Goal: Find specific page/section: Find specific page/section

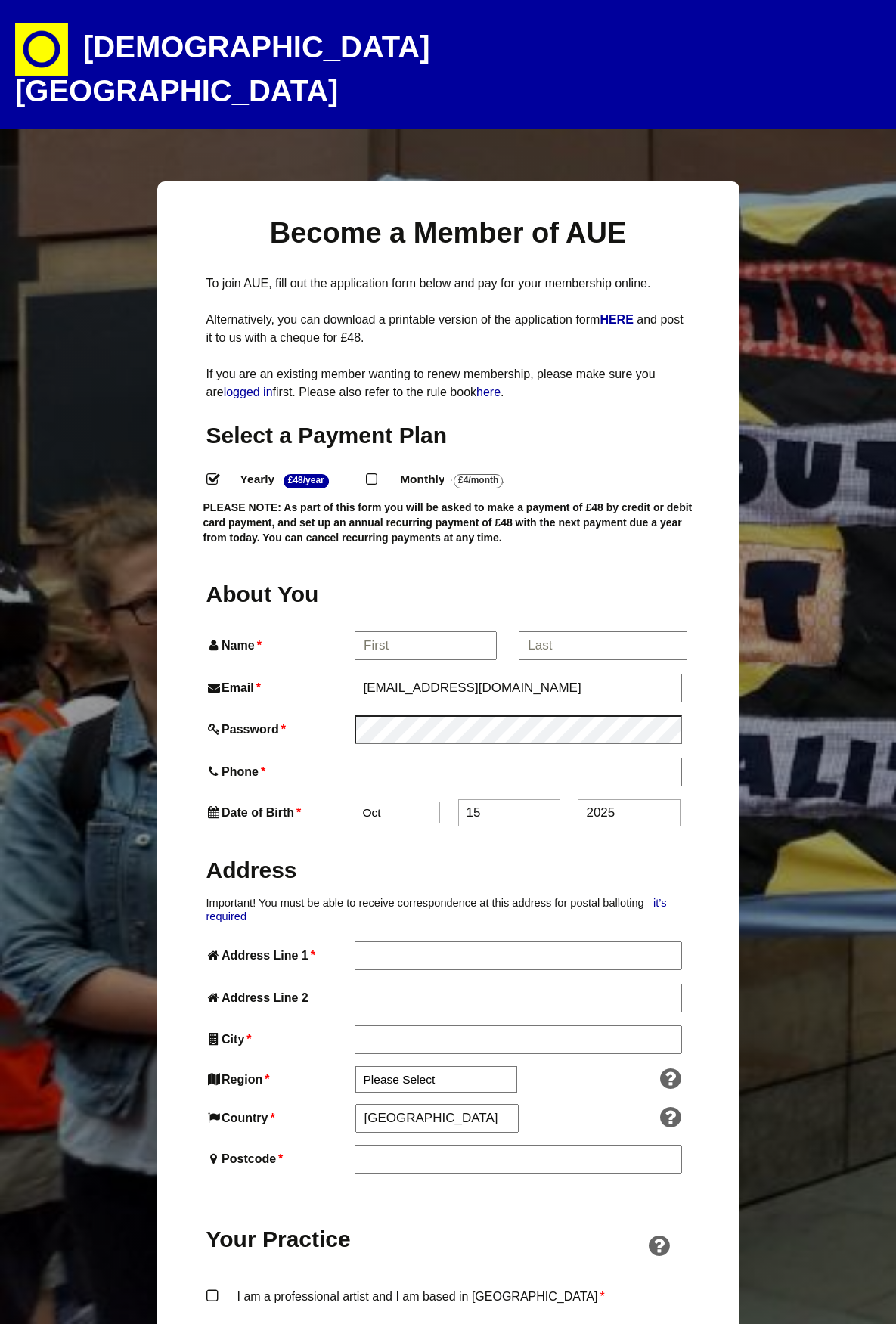
select select
click at [172, 36] on h1 "[DEMOGRAPHIC_DATA][GEOGRAPHIC_DATA]" at bounding box center [279, 64] width 529 height 128
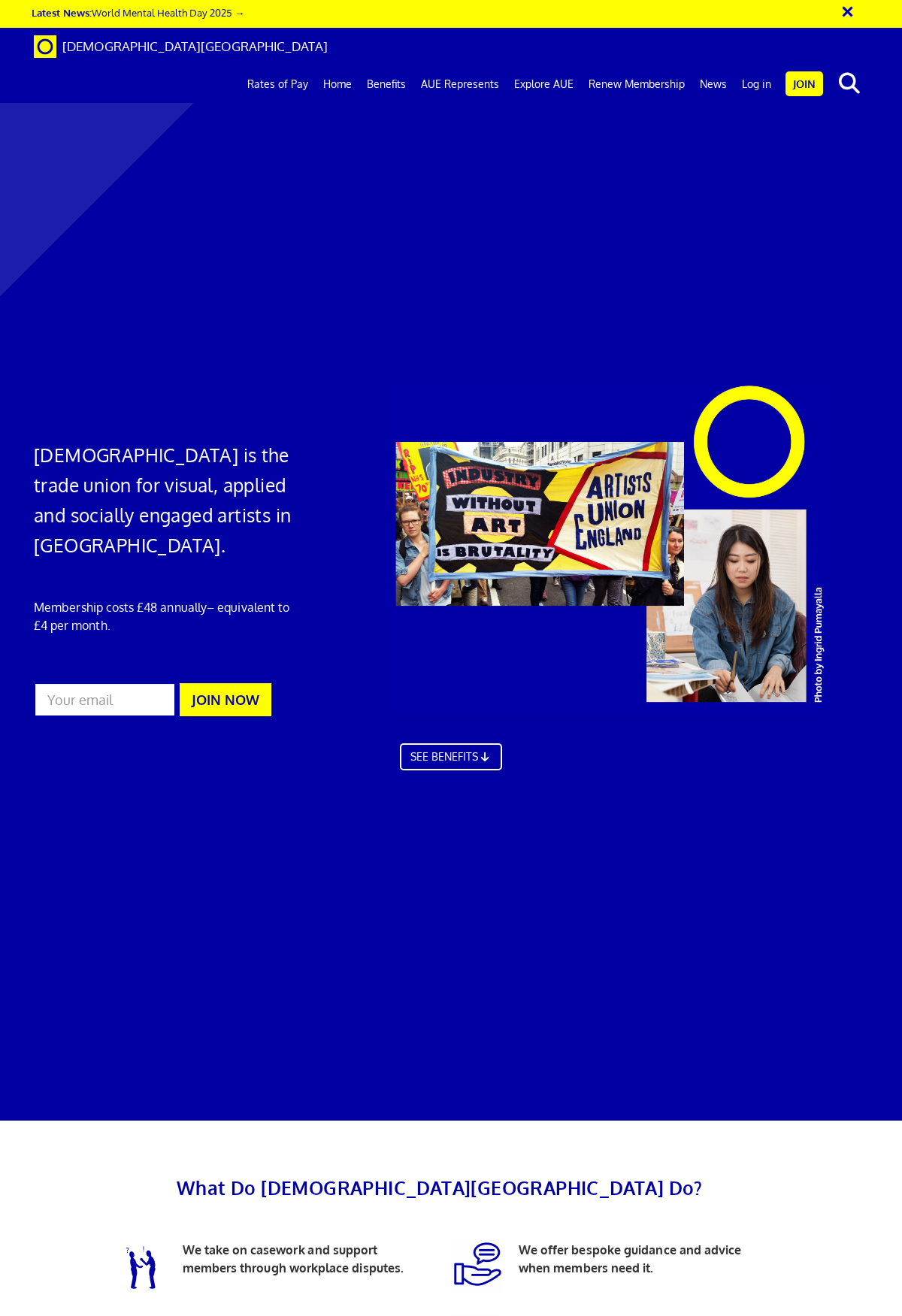
scroll to position [0, 1]
click at [763, 65] on link "Log in" at bounding box center [757, 84] width 45 height 38
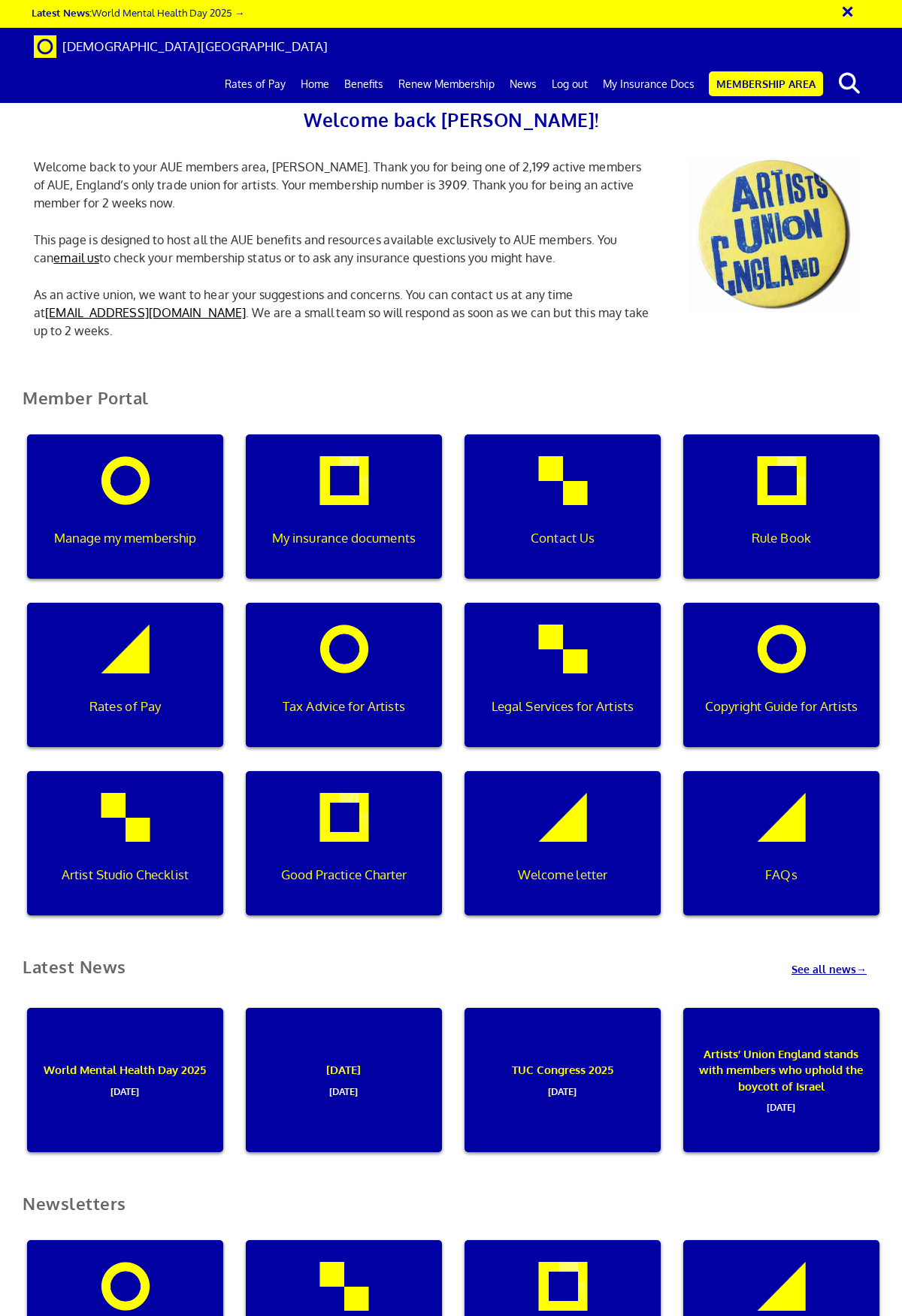
scroll to position [0, 5]
click at [365, 503] on div "My insurance documents" at bounding box center [344, 506] width 196 height 144
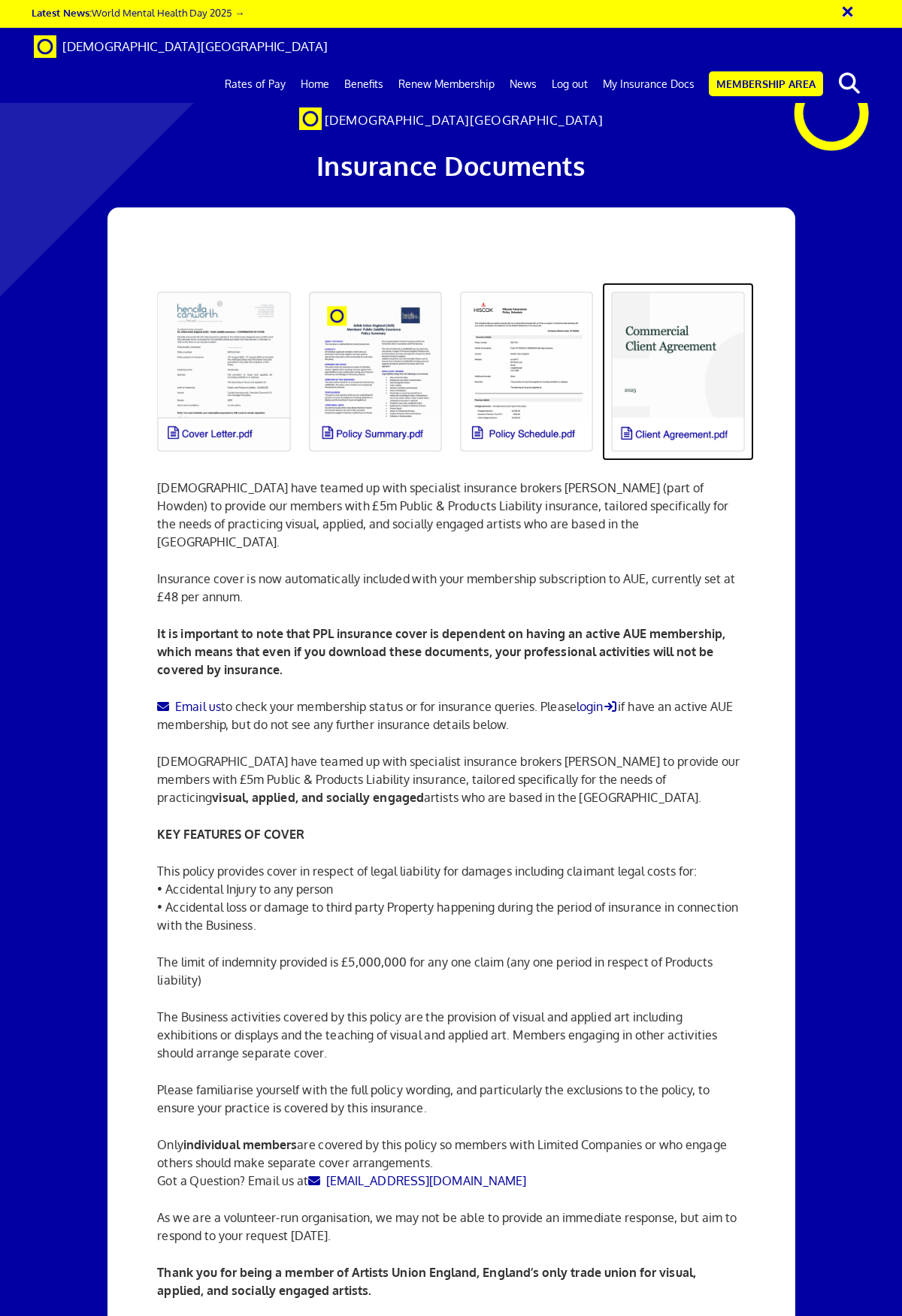
click at [672, 391] on link at bounding box center [677, 372] width 151 height 178
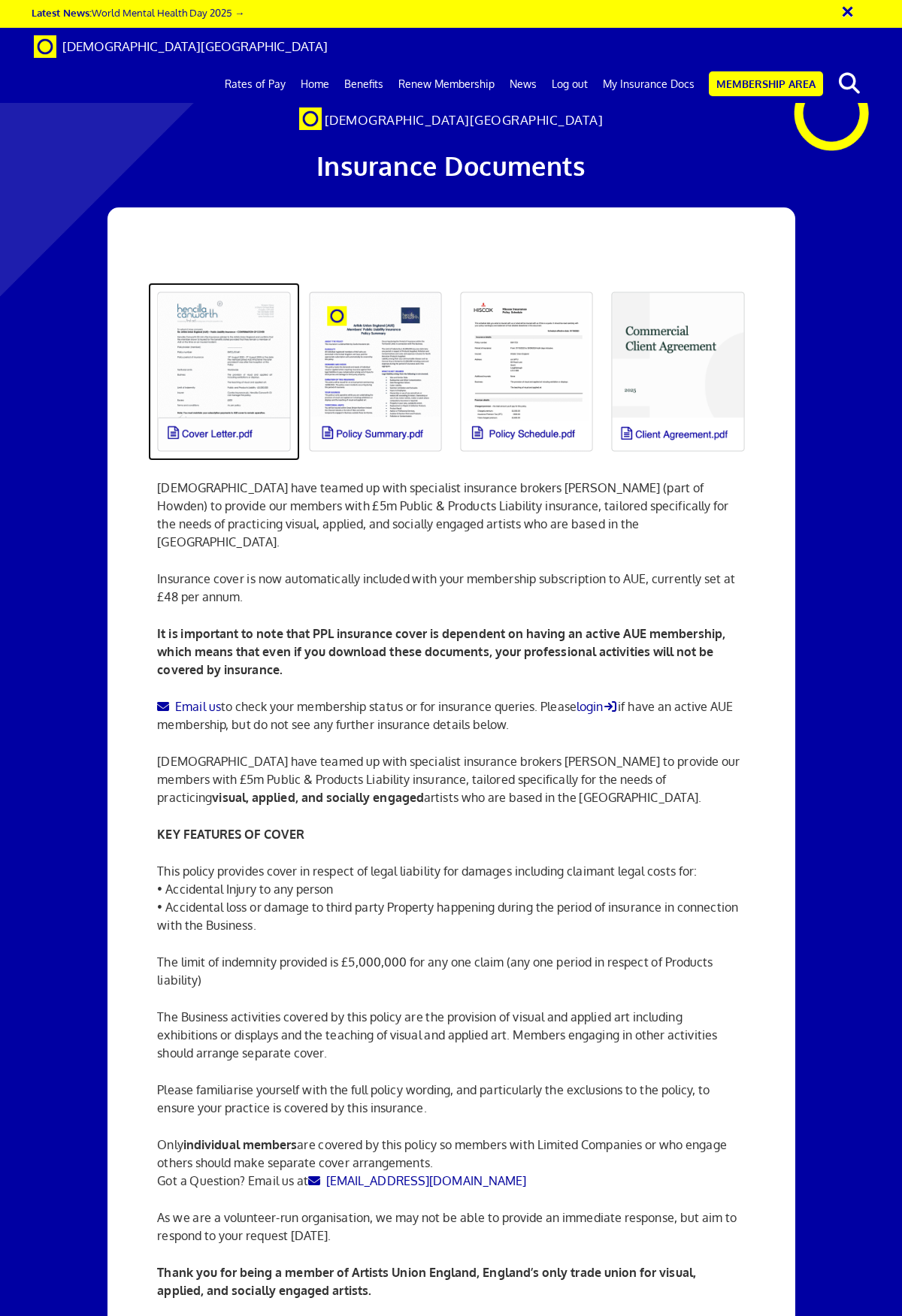
click at [227, 372] on link at bounding box center [224, 372] width 151 height 178
click at [360, 361] on link at bounding box center [375, 372] width 151 height 178
